Goal: Transaction & Acquisition: Purchase product/service

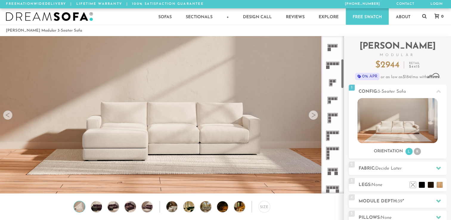
scroll to position [122, 0]
click at [328, 136] on rect at bounding box center [328, 135] width 3 height 3
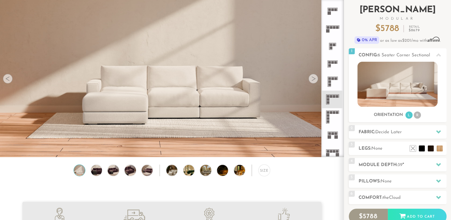
scroll to position [37, 0]
click at [439, 135] on div at bounding box center [438, 131] width 13 height 12
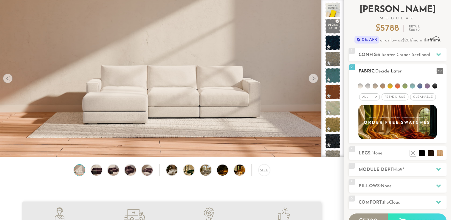
click at [376, 97] on em ">" at bounding box center [375, 96] width 4 height 3
click at [368, 98] on em "All" at bounding box center [365, 96] width 6 height 3
click at [369, 127] on li "Popular" at bounding box center [369, 129] width 21 height 9
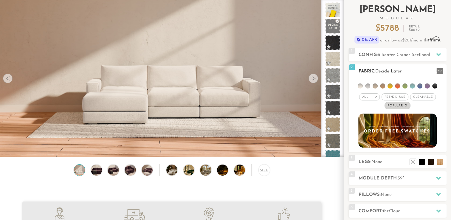
click at [373, 95] on div "All >" at bounding box center [369, 96] width 21 height 7
click at [366, 135] on li "Durable" at bounding box center [369, 139] width 21 height 8
click at [367, 87] on li at bounding box center [367, 85] width 5 height 5
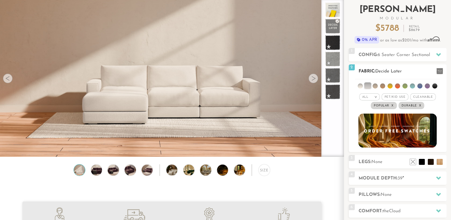
click at [359, 87] on li at bounding box center [359, 85] width 5 height 5
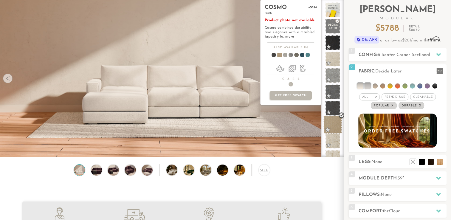
scroll to position [9, 0]
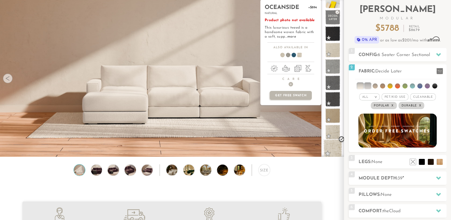
click at [336, 144] on span at bounding box center [332, 148] width 19 height 19
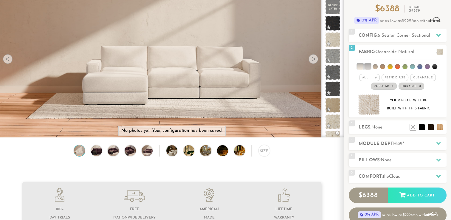
scroll to position [108, 0]
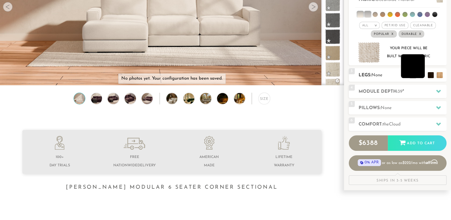
click at [421, 75] on li at bounding box center [413, 66] width 24 height 24
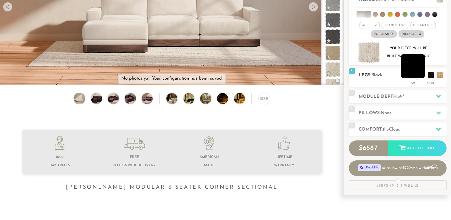
click at [422, 77] on li at bounding box center [413, 66] width 24 height 24
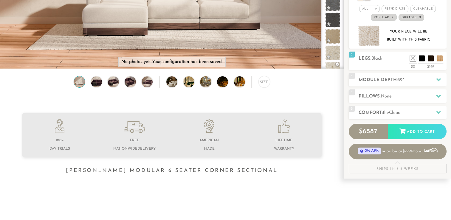
scroll to position [137, 0]
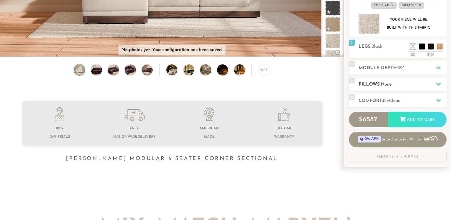
click at [434, 85] on div at bounding box center [438, 84] width 13 height 12
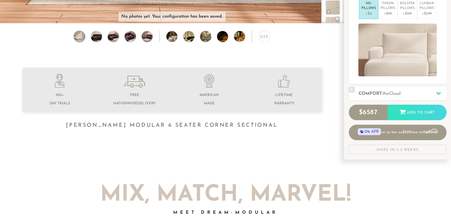
scroll to position [178, 0]
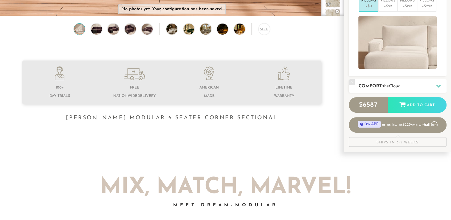
click at [434, 85] on div at bounding box center [438, 86] width 13 height 12
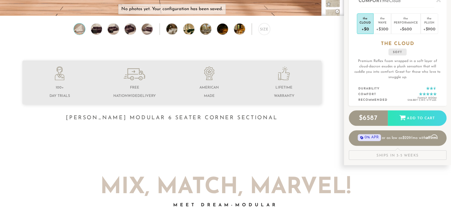
click at [449, 89] on div "Introducing [PERSON_NAME] Modular $ 6587 Retail $ 9878 $ 6587 Retail $ 9878 0% …" at bounding box center [397, 8] width 107 height 301
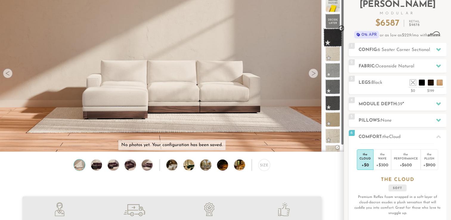
scroll to position [0, 0]
